Goal: Communication & Community: Answer question/provide support

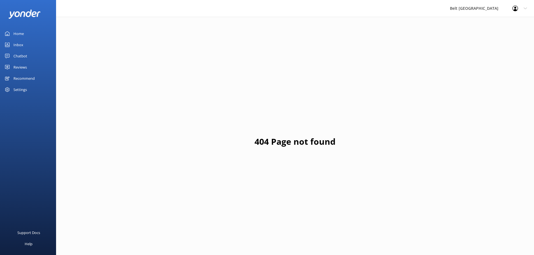
click at [20, 55] on div "Chatbot" at bounding box center [20, 55] width 14 height 11
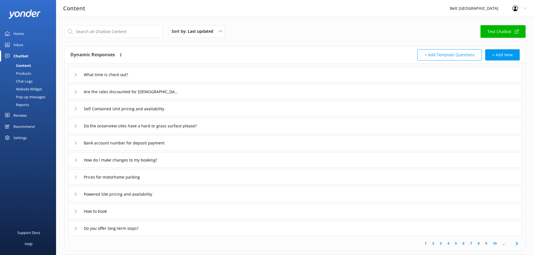
click at [20, 48] on div "Inbox" at bounding box center [18, 44] width 10 height 11
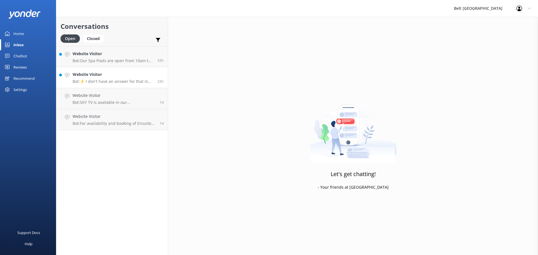
click at [119, 75] on h4 "Website Visitor" at bounding box center [113, 74] width 81 height 6
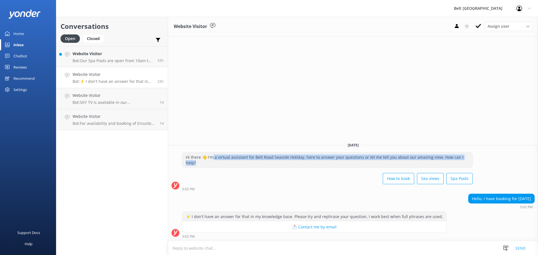
drag, startPoint x: 213, startPoint y: 161, endPoint x: 511, endPoint y: 171, distance: 297.6
click at [511, 171] on div "Hi there 👋 I'm a virtual assistant for Belt Road Seaside Holiday, here to answe…" at bounding box center [353, 171] width 370 height 39
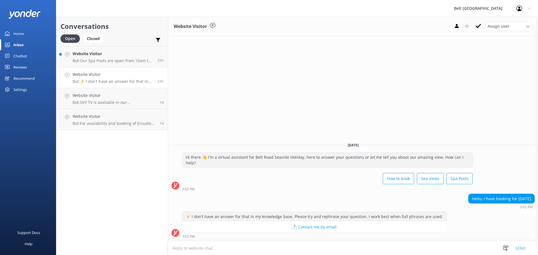
click at [512, 172] on div "Hi there 👋 I'm a virtual assistant for Belt Road Seaside Holiday, here to answe…" at bounding box center [353, 171] width 370 height 39
click at [86, 58] on div "Website Visitor Bot: Our Spa Pools are open from 10am to 10pm daily. You can re…" at bounding box center [113, 57] width 81 height 12
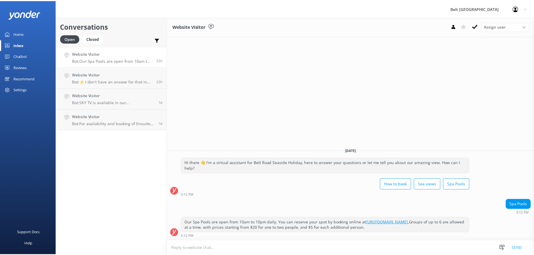
scroll to position [0, 0]
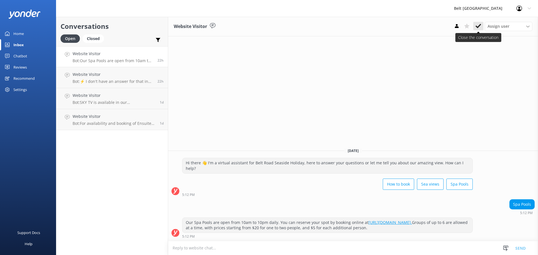
click at [480, 26] on use at bounding box center [479, 26] width 6 height 4
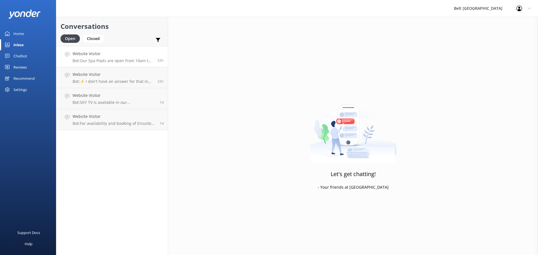
click at [103, 57] on h4 "Website Visitor" at bounding box center [113, 54] width 81 height 6
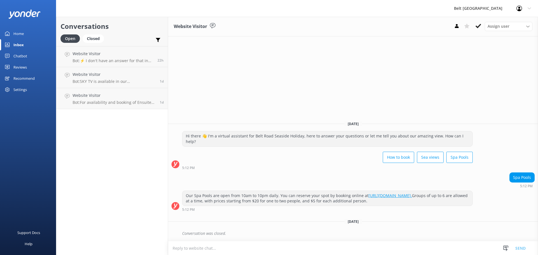
drag, startPoint x: 478, startPoint y: 27, endPoint x: 438, endPoint y: 30, distance: 40.2
click at [477, 27] on use at bounding box center [479, 26] width 6 height 4
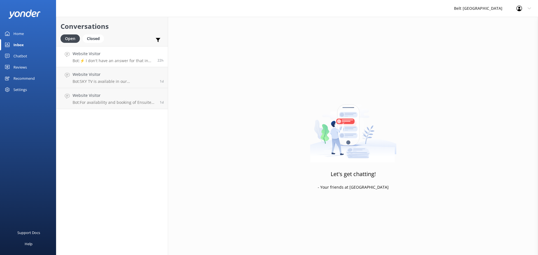
click at [121, 61] on p "Bot: ⚡ I don't have an answer for that in my knowledge base. Please try and rep…" at bounding box center [113, 60] width 81 height 5
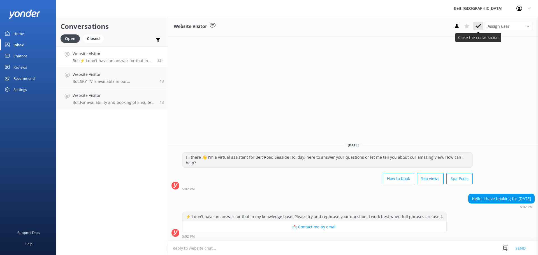
click at [479, 27] on use at bounding box center [479, 26] width 6 height 4
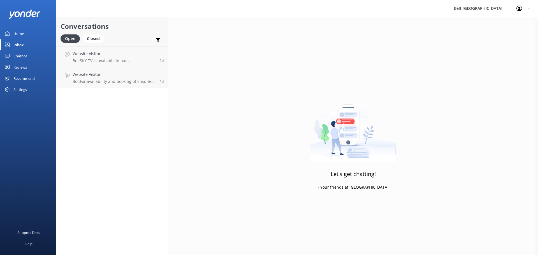
drag, startPoint x: 82, startPoint y: 63, endPoint x: 168, endPoint y: 56, distance: 86.3
click at [87, 62] on p "Bot: SKY TV is available in our [GEOGRAPHIC_DATA] located in [GEOGRAPHIC_DATA] …" at bounding box center [114, 60] width 83 height 5
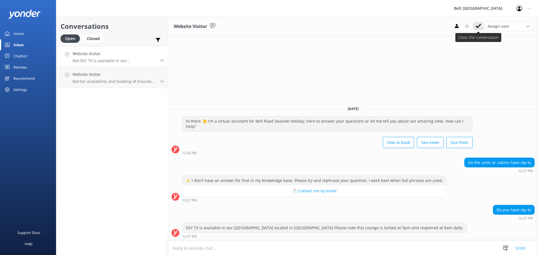
click at [478, 25] on icon at bounding box center [479, 26] width 6 height 6
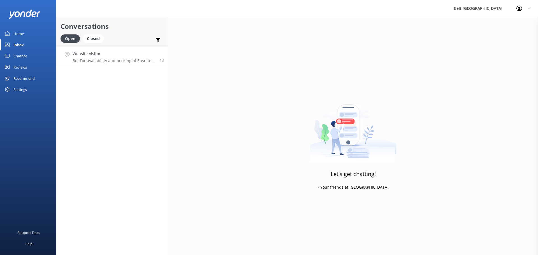
click at [106, 58] on p "Bot: For availability and booking of Ensuite Cabins, please check online at [UR…" at bounding box center [114, 60] width 83 height 5
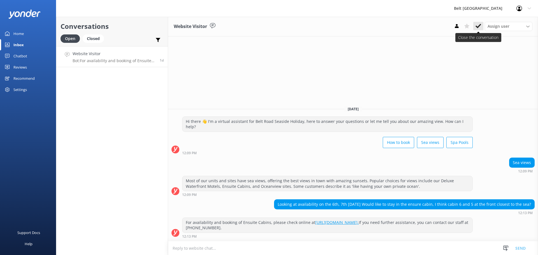
click at [478, 27] on icon at bounding box center [479, 26] width 6 height 6
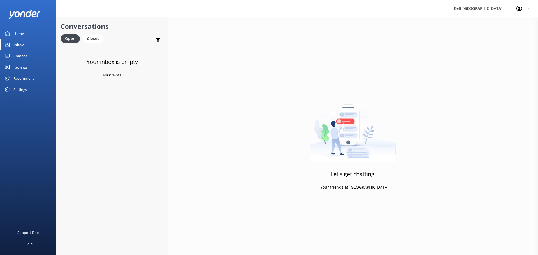
click at [23, 65] on div "Reviews" at bounding box center [19, 67] width 13 height 11
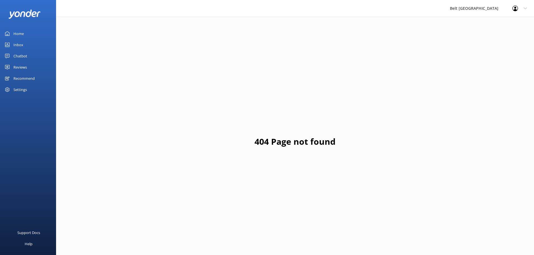
click at [18, 47] on div "Inbox" at bounding box center [18, 44] width 10 height 11
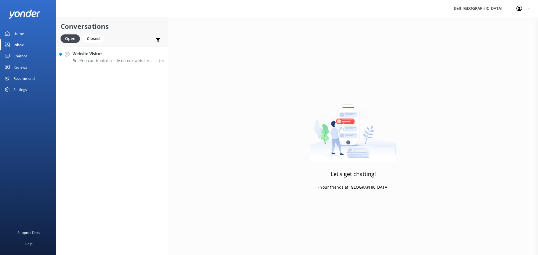
click at [90, 58] on div "Website Visitor Bot: You can book directly on our website for the best rates at…" at bounding box center [114, 57] width 82 height 12
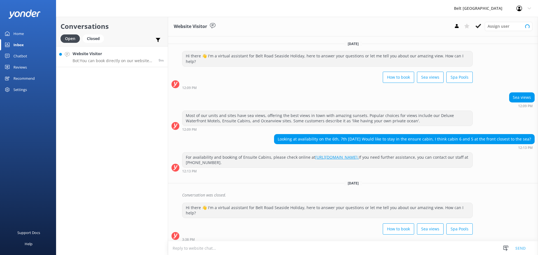
scroll to position [45, 0]
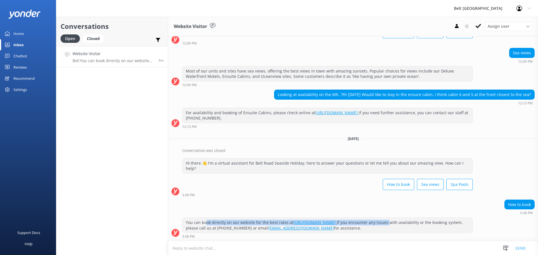
drag, startPoint x: 205, startPoint y: 221, endPoint x: 420, endPoint y: 224, distance: 215.0
click at [420, 224] on div "You can book directly on our website for the best rates at https://www.beltroad…" at bounding box center [327, 225] width 290 height 15
click at [424, 228] on div "You can book directly on our website for the best rates at https://www.beltroad…" at bounding box center [327, 225] width 290 height 15
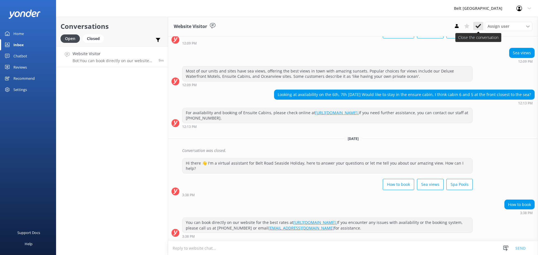
click at [480, 26] on icon at bounding box center [479, 26] width 6 height 6
